Goal: Task Accomplishment & Management: Manage account settings

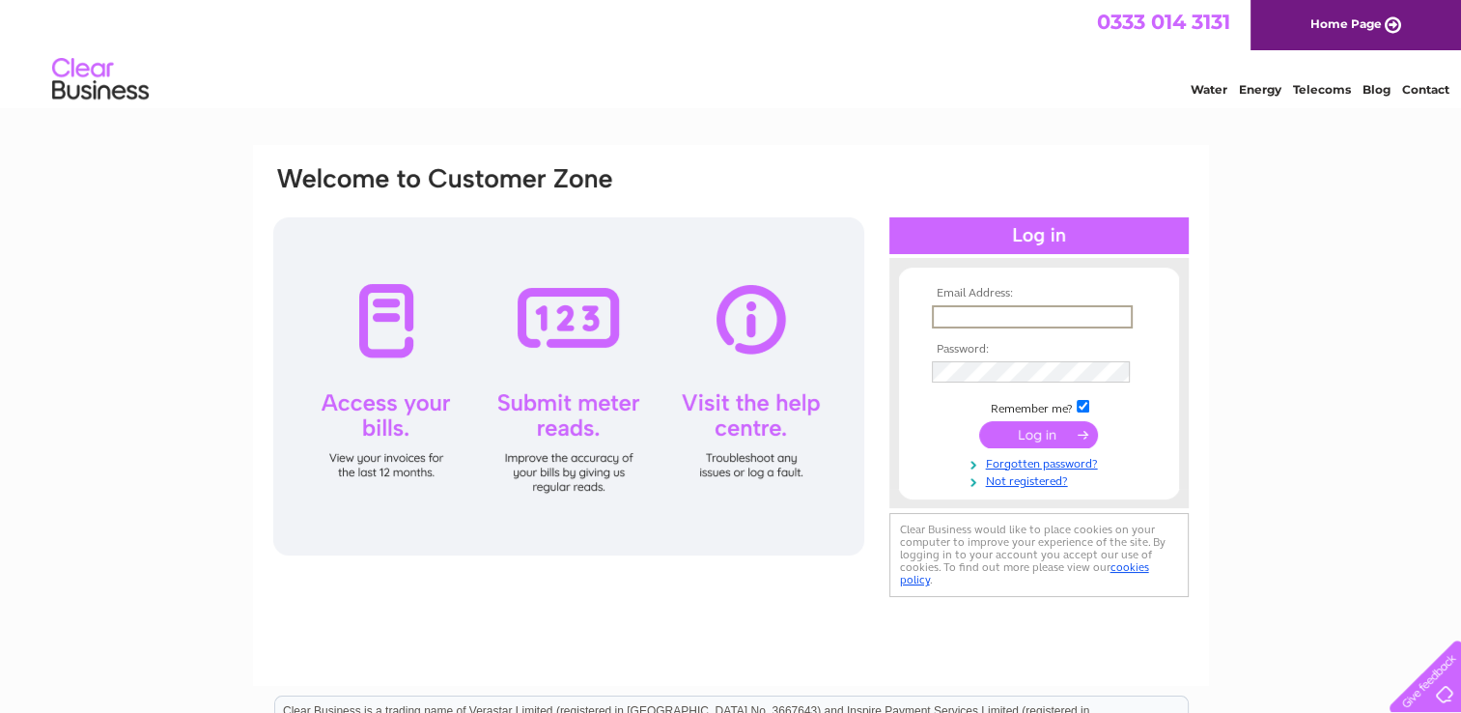
click at [940, 313] on input "text" at bounding box center [1032, 316] width 201 height 23
type input "[PERSON_NAME][EMAIL_ADDRESS][PERSON_NAME][DOMAIN_NAME]"
click at [1084, 404] on input "checkbox" at bounding box center [1083, 406] width 13 height 13
checkbox input "false"
click at [1028, 432] on input "submit" at bounding box center [1038, 432] width 119 height 27
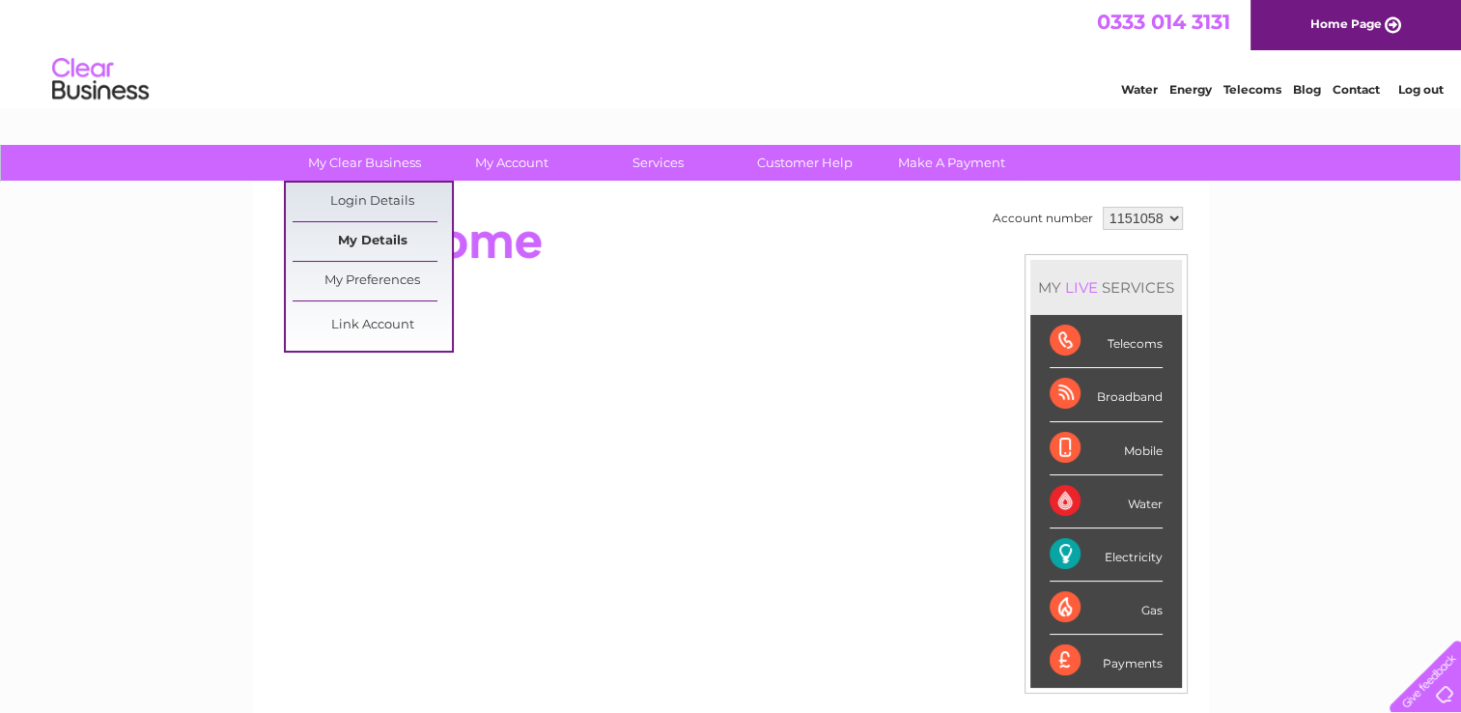
click at [372, 238] on link "My Details" at bounding box center [372, 241] width 159 height 39
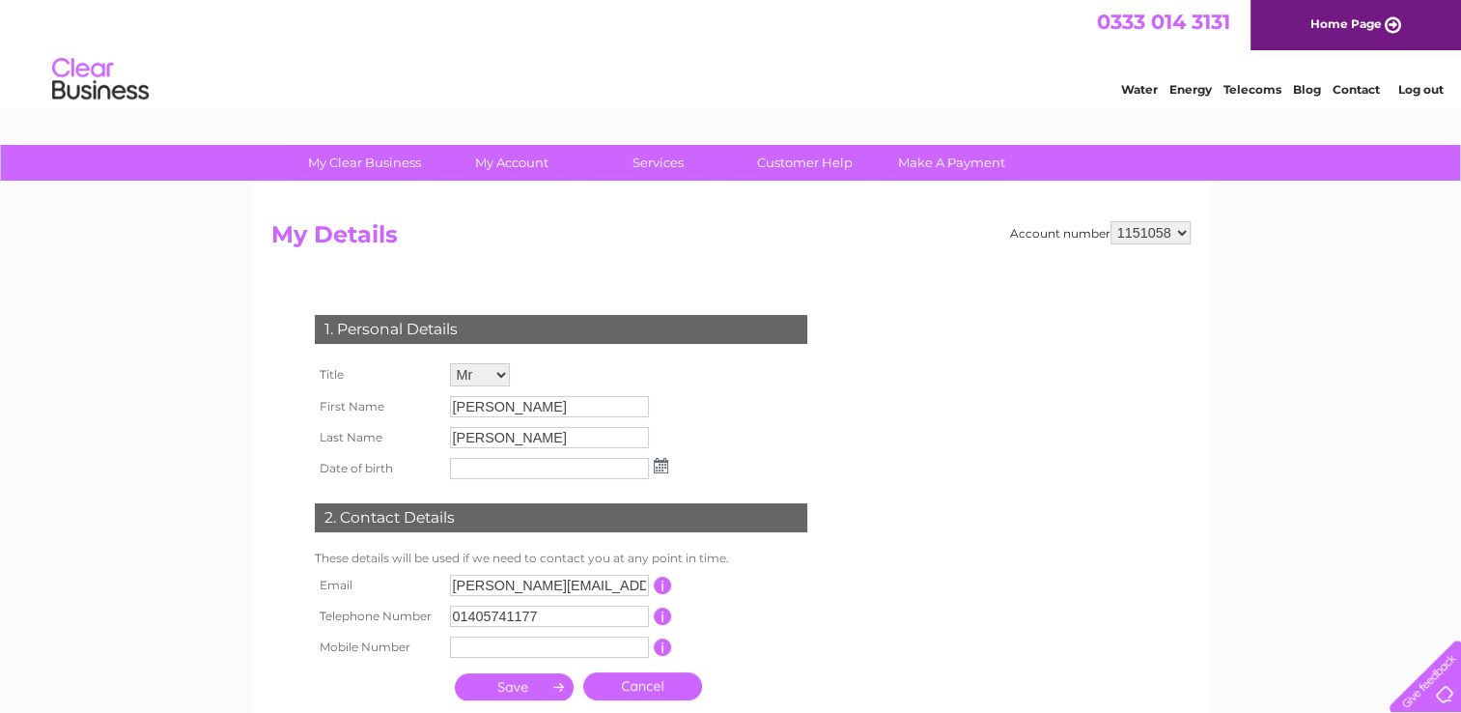
click at [1181, 230] on select "1151058" at bounding box center [1151, 232] width 80 height 23
click at [789, 160] on link "Customer Help" at bounding box center [804, 163] width 159 height 36
